Goal: Find specific page/section: Find specific page/section

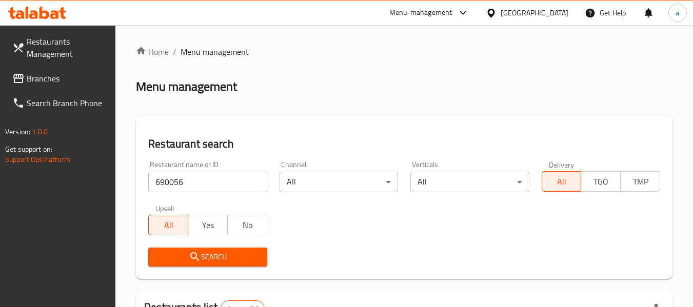
scroll to position [163, 0]
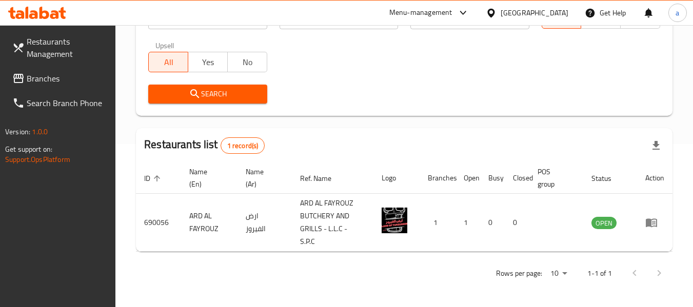
click at [74, 78] on span "Branches" at bounding box center [67, 78] width 81 height 12
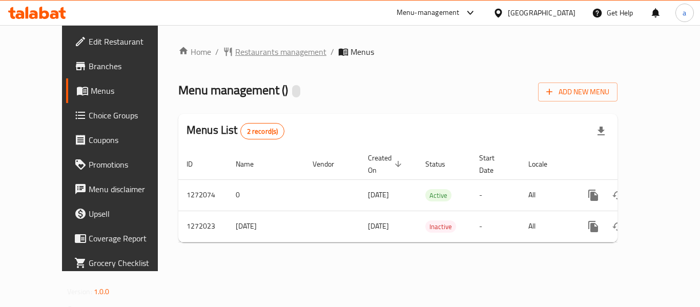
click at [248, 53] on span "Restaurants management" at bounding box center [280, 52] width 91 height 12
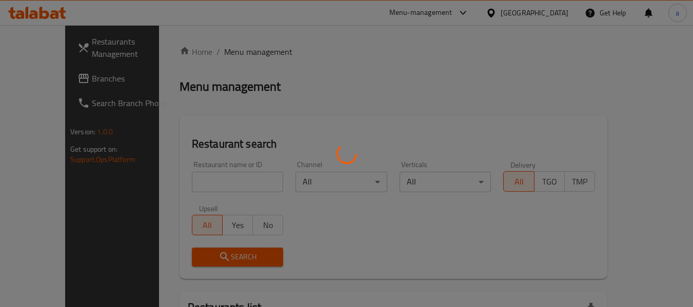
click at [219, 178] on div at bounding box center [346, 153] width 693 height 307
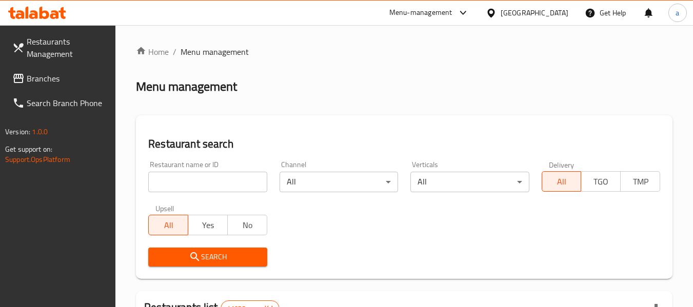
click at [217, 185] on input "search" at bounding box center [207, 182] width 118 height 21
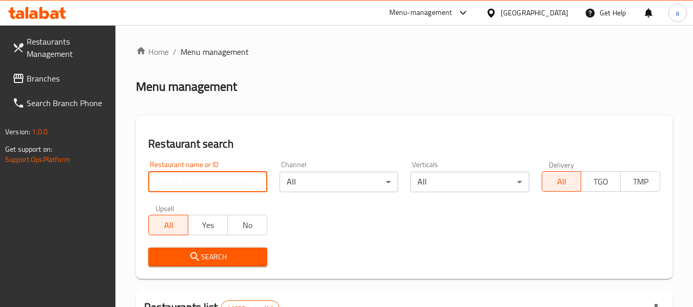
paste input "690056"
type input "690056"
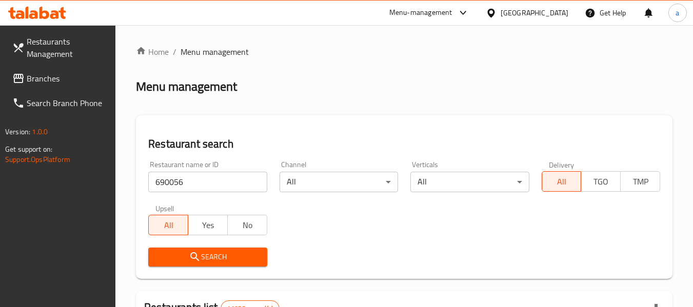
click at [240, 259] on span "Search" at bounding box center [207, 257] width 102 height 13
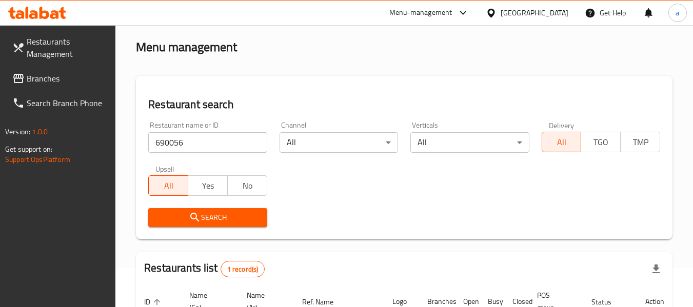
scroll to position [150, 0]
